Goal: Find specific page/section: Find specific page/section

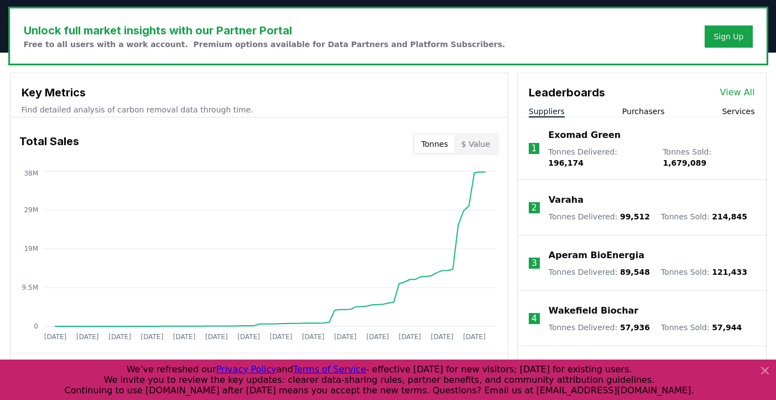
scroll to position [335, 0]
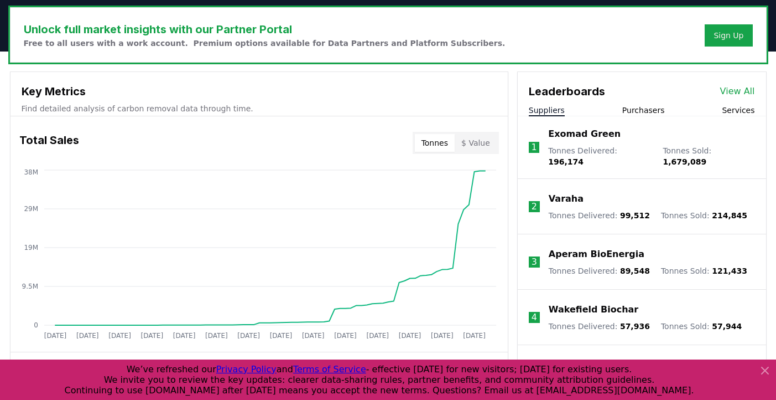
click at [568, 192] on p "Varaha" at bounding box center [566, 198] width 35 height 13
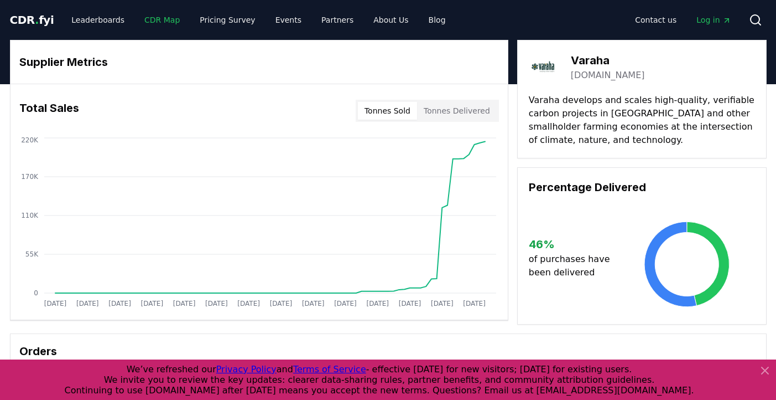
click at [145, 20] on link "CDR Map" at bounding box center [162, 20] width 53 height 20
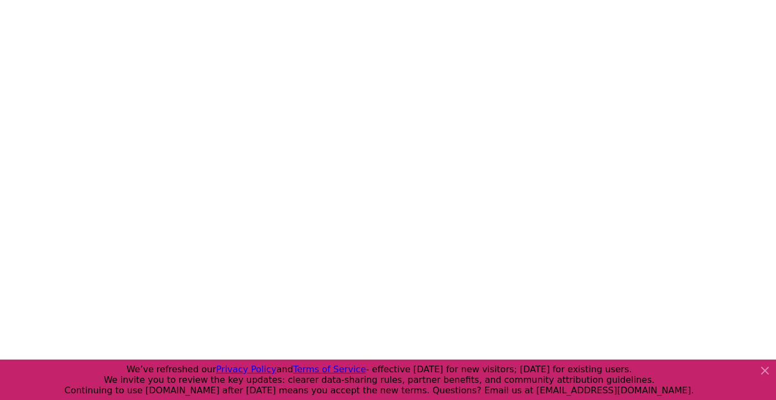
scroll to position [124, 0]
